Goal: Task Accomplishment & Management: Manage account settings

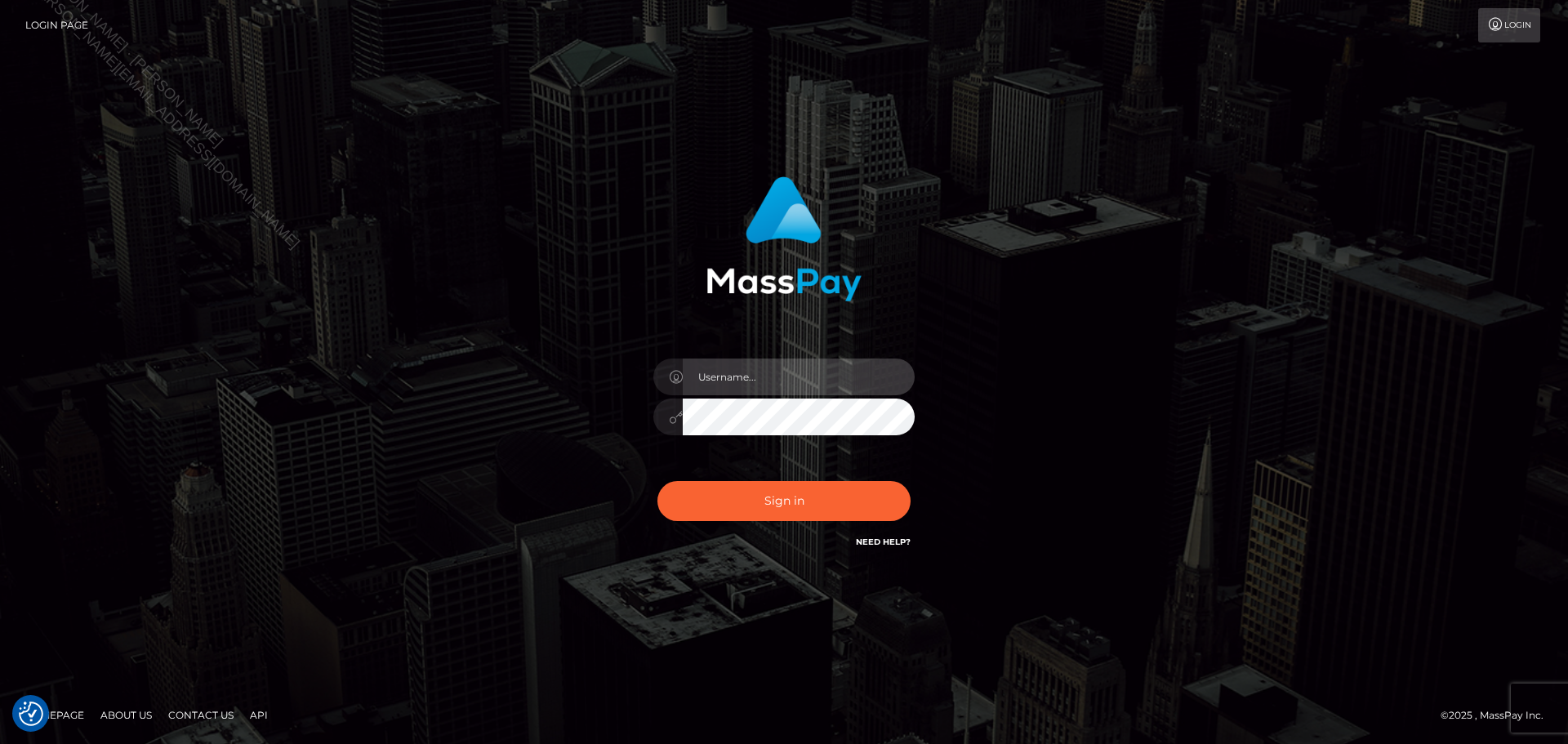
drag, startPoint x: 826, startPoint y: 364, endPoint x: 835, endPoint y: 396, distance: 33.2
click at [826, 364] on input "text" at bounding box center [798, 376] width 232 height 37
type input "Seleen"
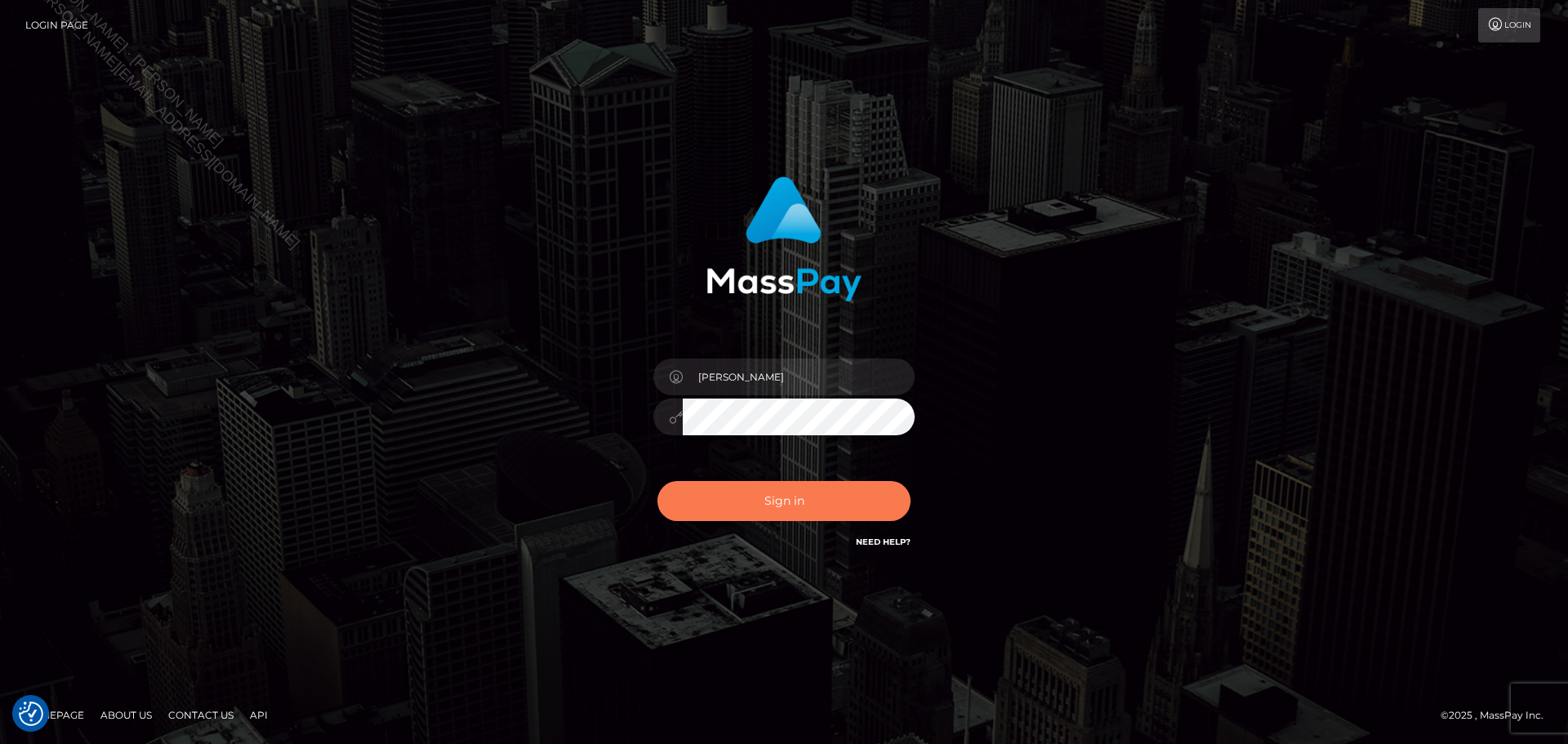
click at [842, 512] on button "Sign in" at bounding box center [784, 500] width 253 height 40
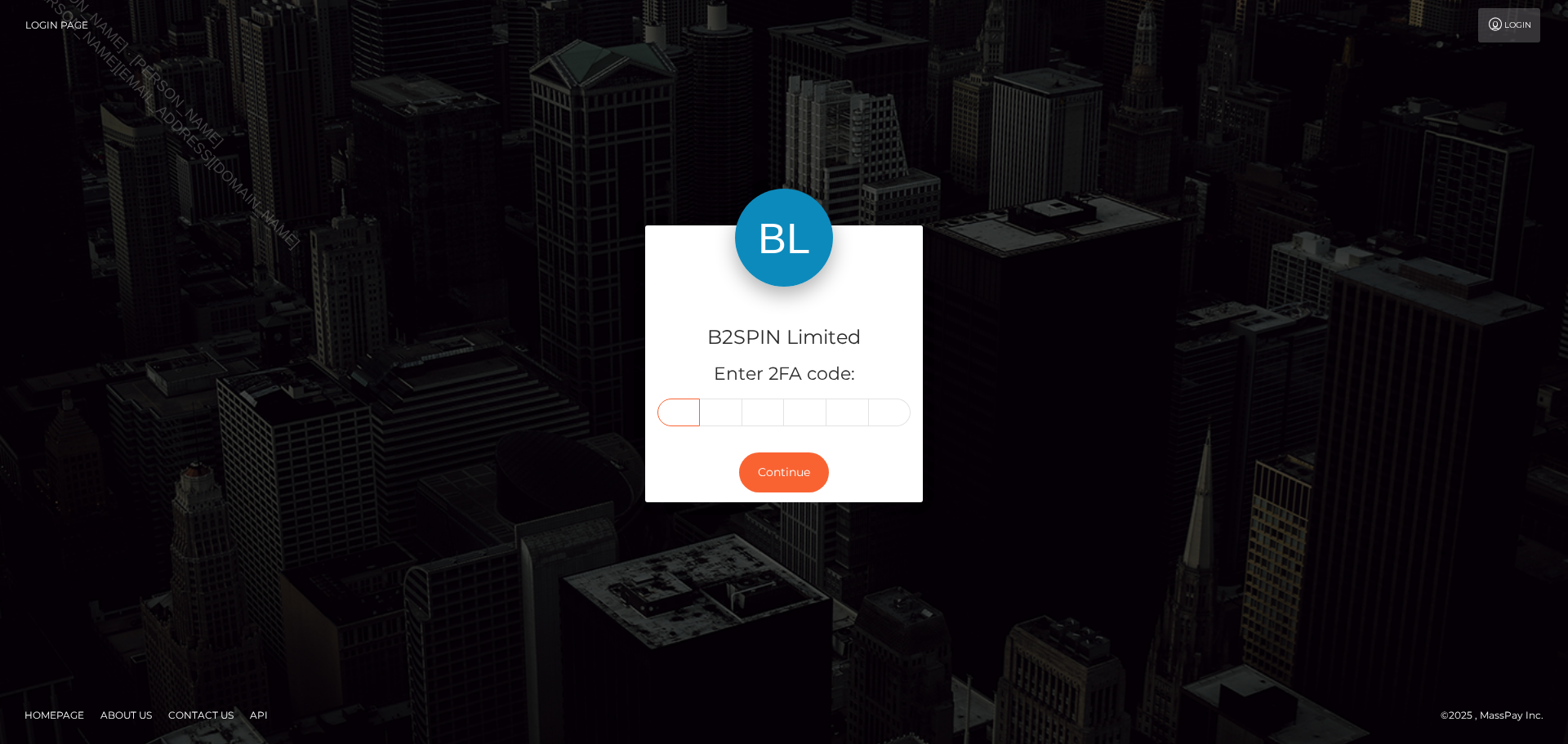
paste input "5"
type input "5"
type input "2"
type input "3"
type input "5"
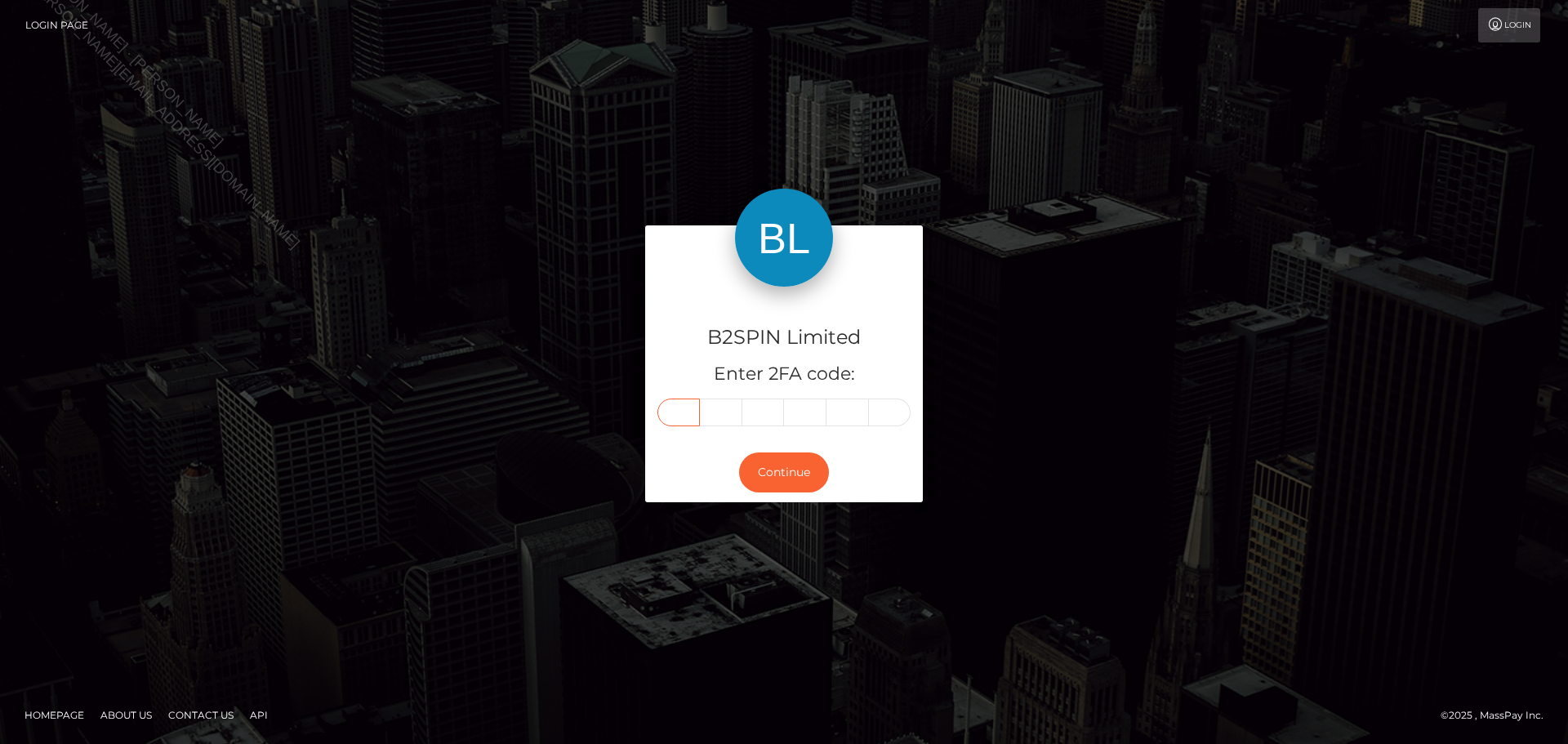
type input "1"
type input "2"
click at [789, 480] on button "Continue" at bounding box center [784, 472] width 90 height 40
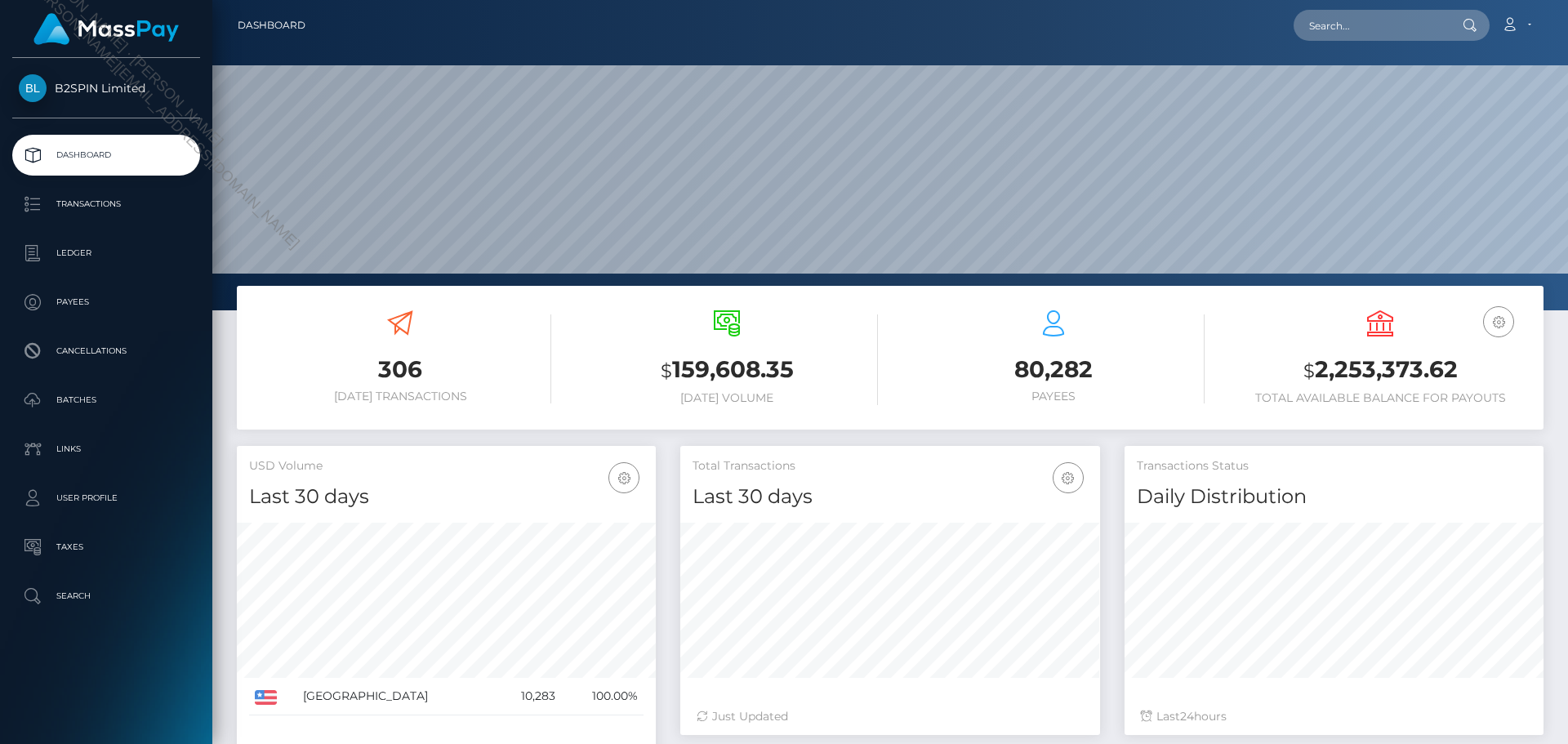
scroll to position [290, 420]
click at [95, 202] on p "Transactions" at bounding box center [106, 204] width 175 height 25
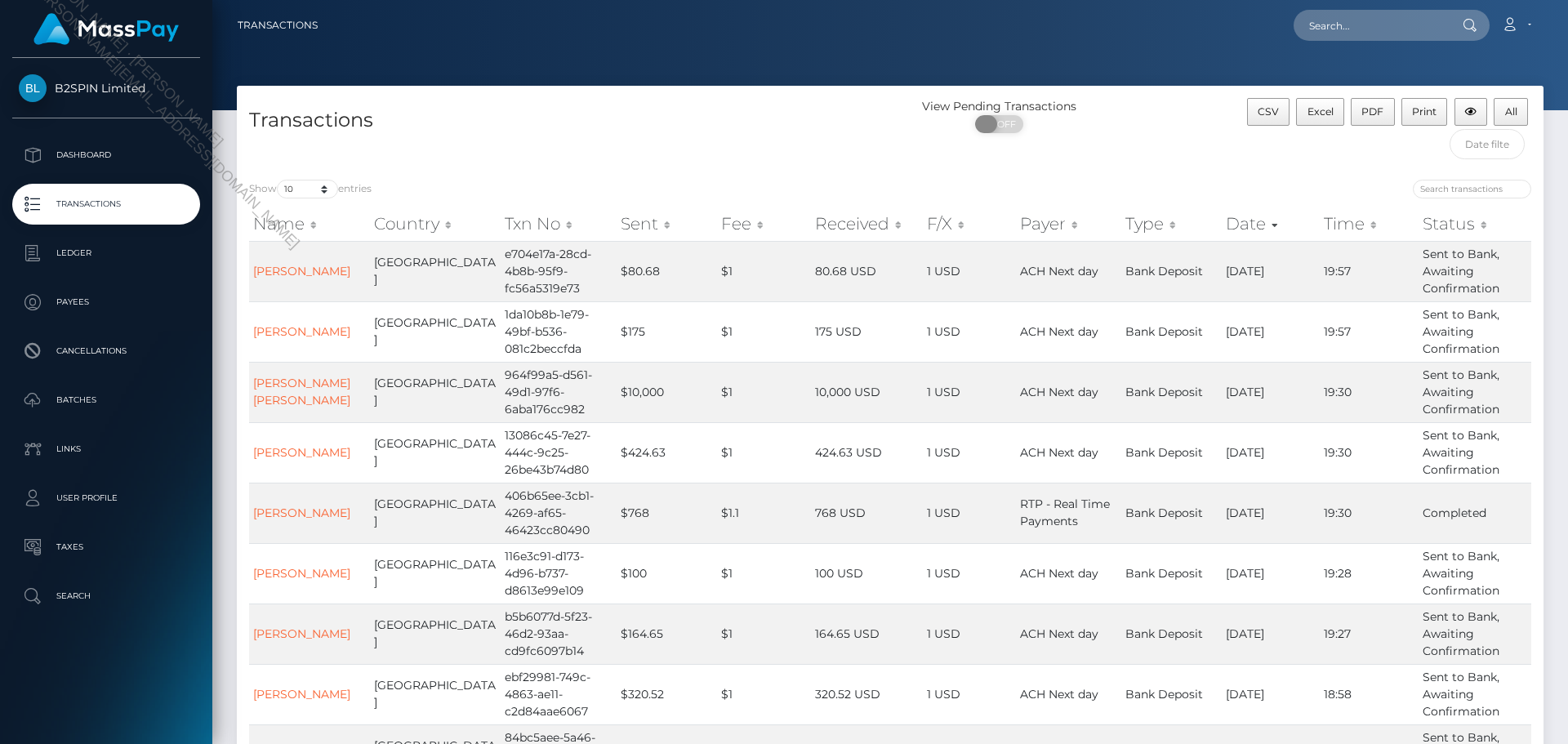
click at [1002, 132] on span "OFF" at bounding box center [1005, 124] width 41 height 18
checkbox input "true"
click at [333, 194] on select "10 25 50 100 250 500 1,000 3,500" at bounding box center [307, 189] width 61 height 19
select select "3500"
click at [279, 180] on select "10 25 50 100 250 500 1,000 3,500" at bounding box center [307, 189] width 61 height 19
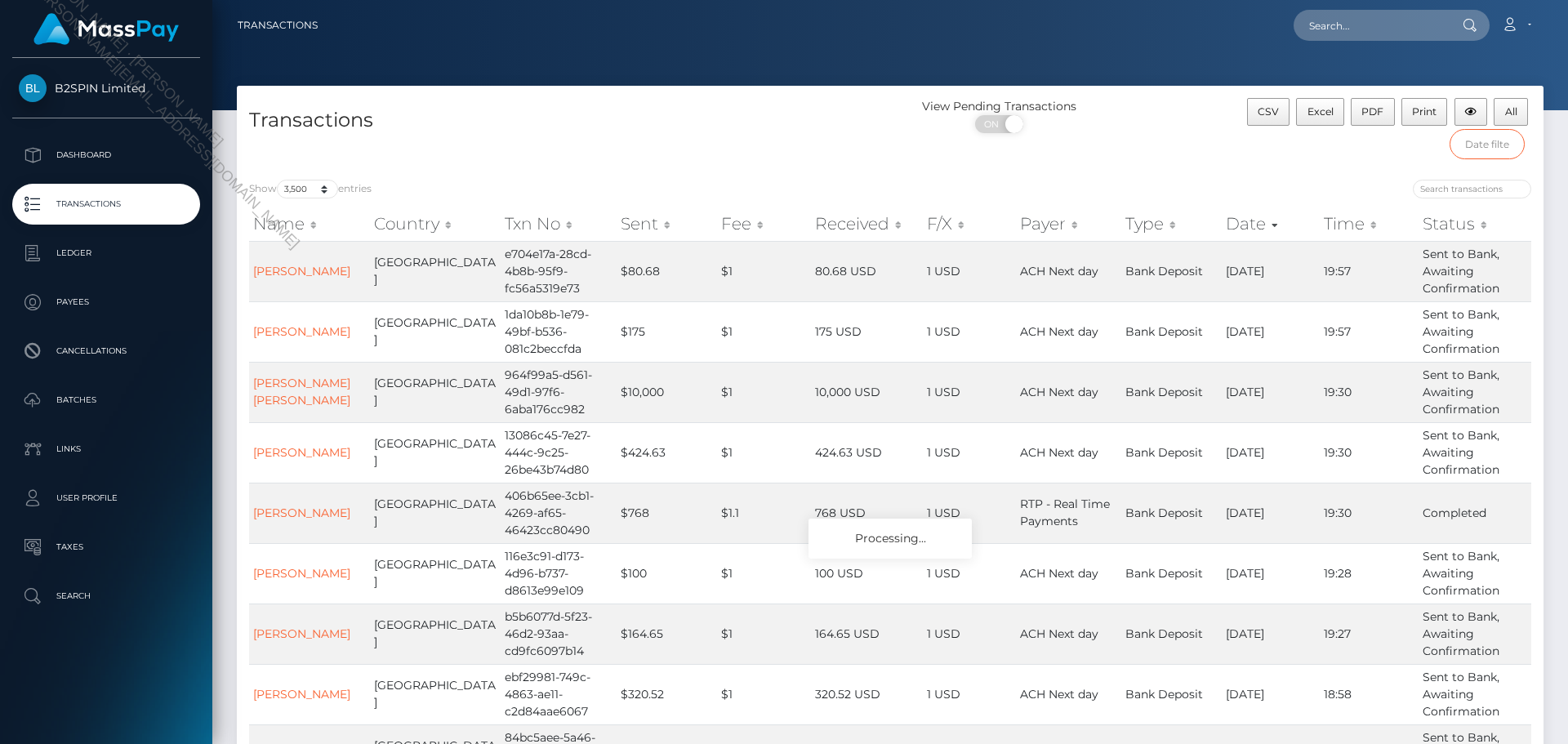
click at [1507, 150] on input "text" at bounding box center [1487, 144] width 76 height 31
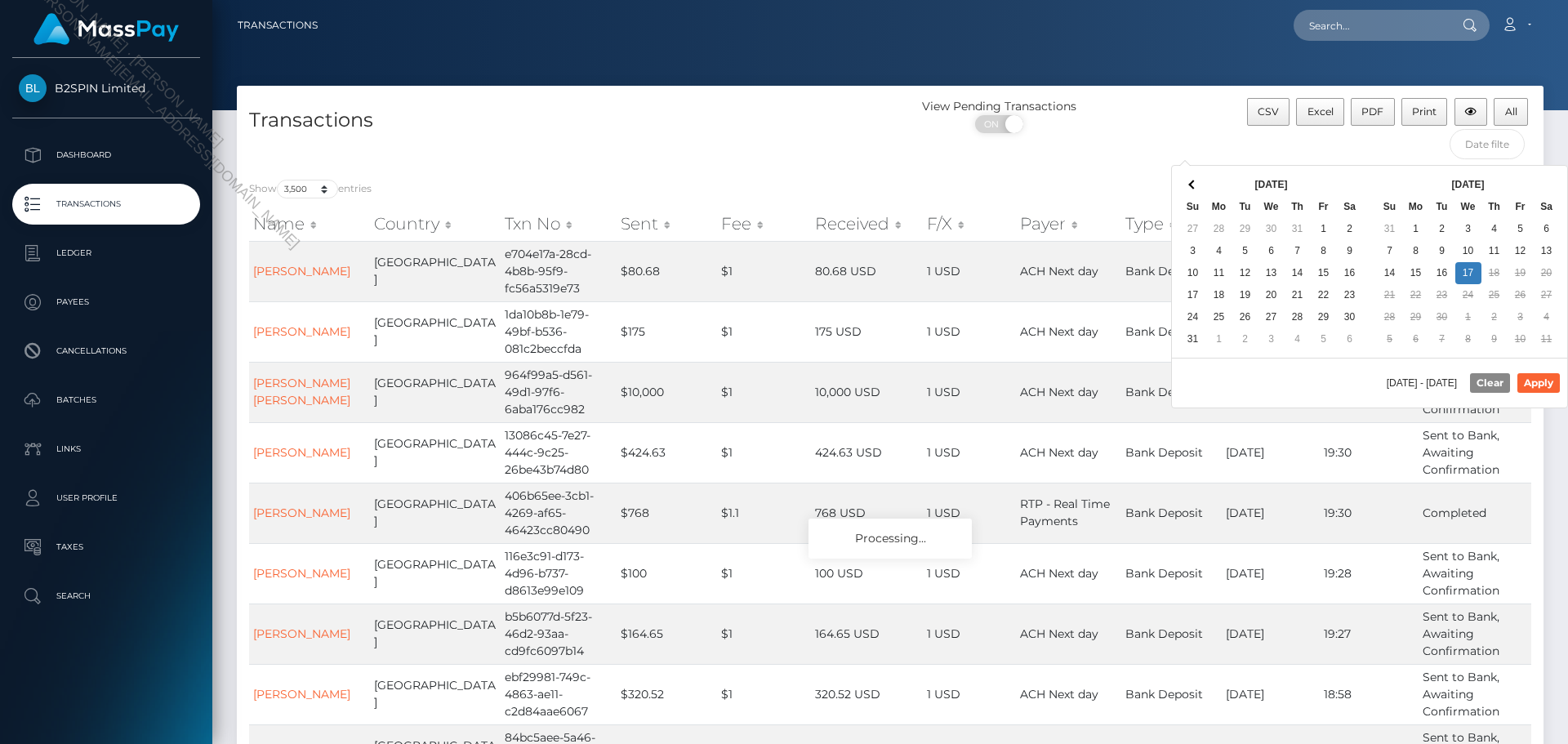
click at [1331, 179] on th "Aug 2025" at bounding box center [1272, 185] width 131 height 22
click at [1543, 384] on button "Apply" at bounding box center [1538, 382] width 42 height 20
type input "09/01/2025 - 09/17/2025"
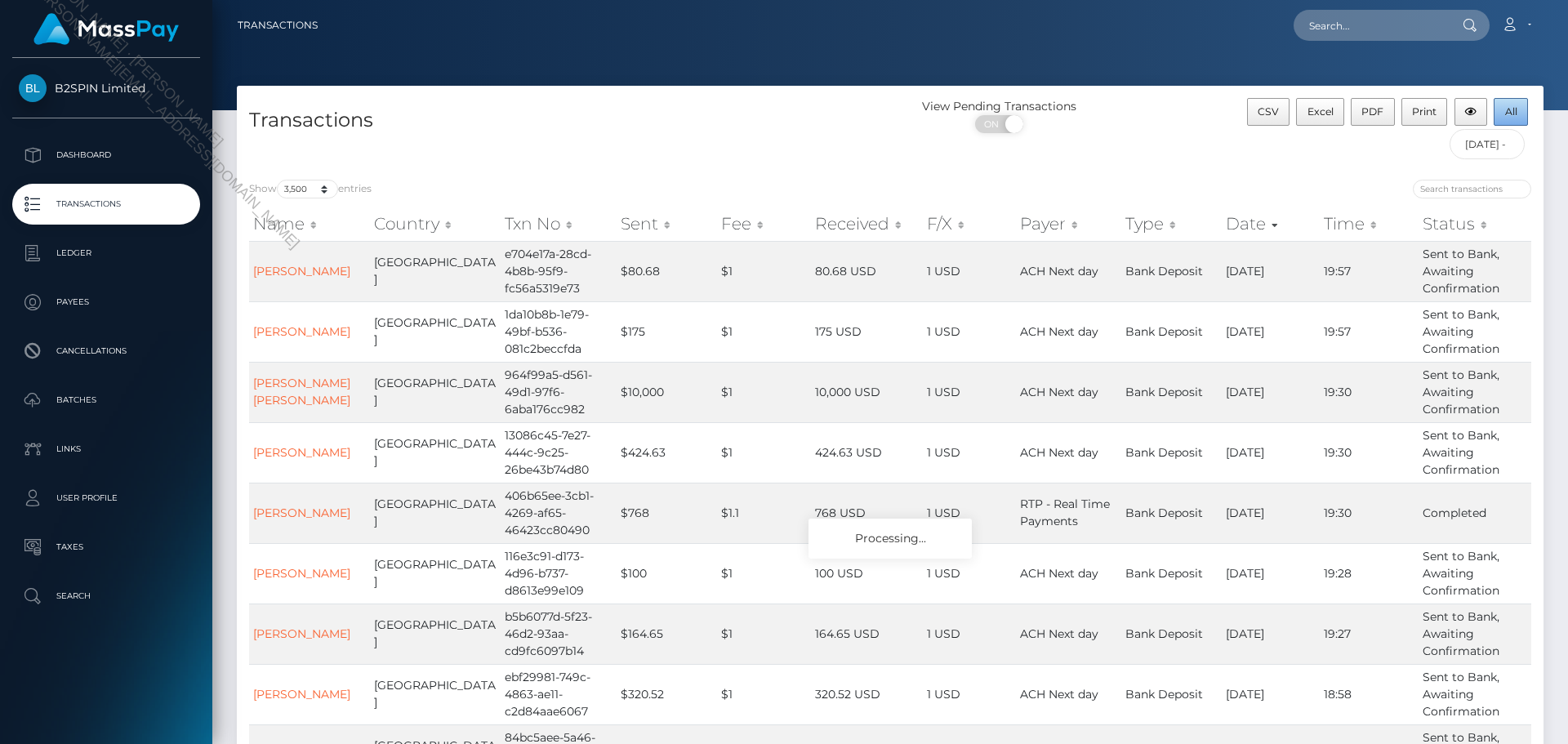
click at [1513, 109] on span "All" at bounding box center [1511, 111] width 12 height 12
